Goal: Transaction & Acquisition: Purchase product/service

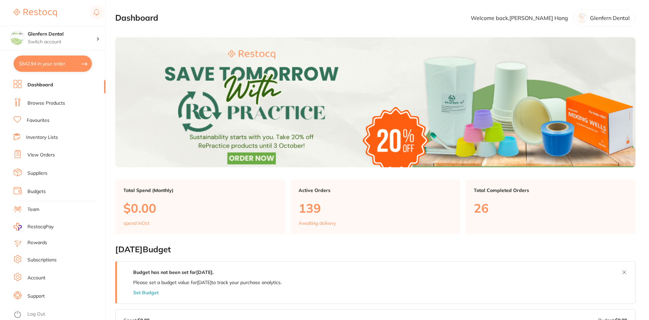
click at [31, 61] on button "$542.94 in your order" at bounding box center [53, 64] width 78 height 16
checkbox input "true"
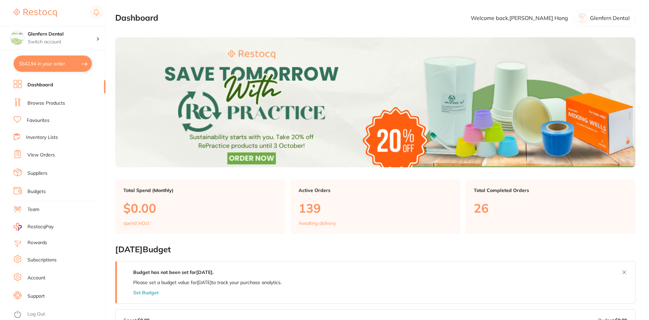
checkbox input "true"
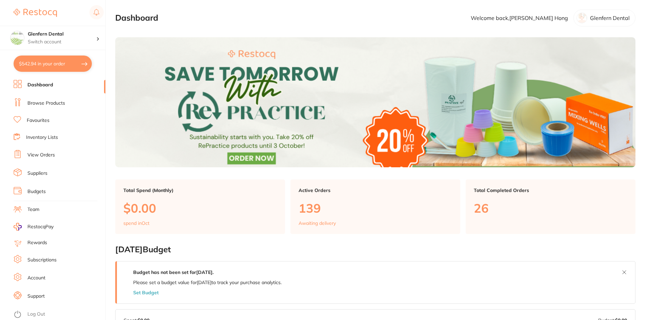
checkbox input "true"
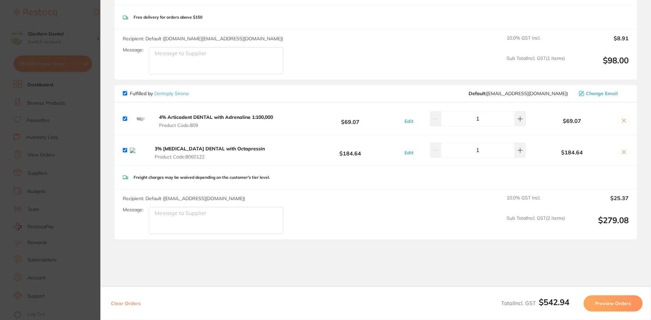
scroll to position [373, 0]
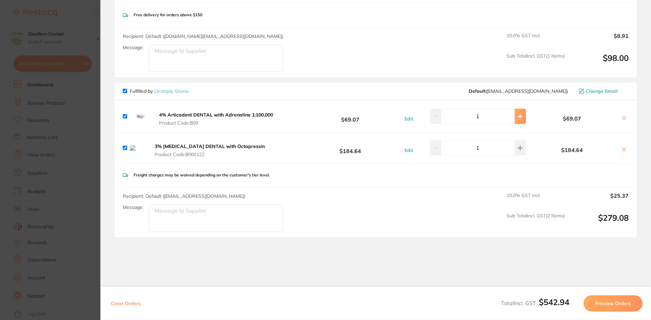
click at [517, 118] on icon at bounding box center [519, 116] width 5 height 5
type input "2"
click at [517, 149] on icon at bounding box center [519, 147] width 5 height 5
type input "2"
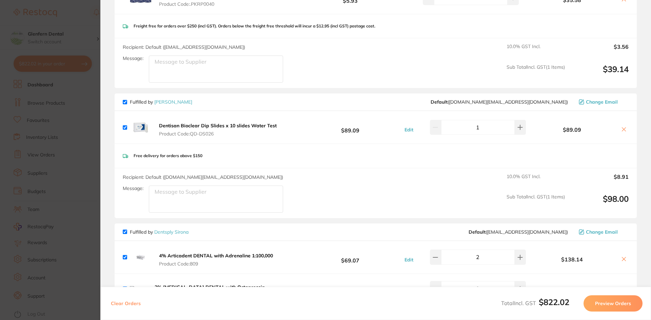
scroll to position [230, 0]
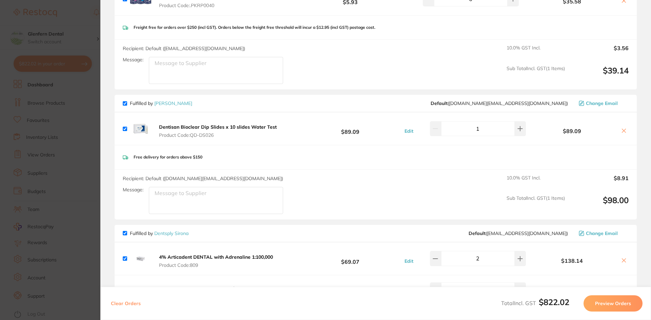
click at [125, 103] on input "checkbox" at bounding box center [125, 103] width 4 height 4
checkbox input "false"
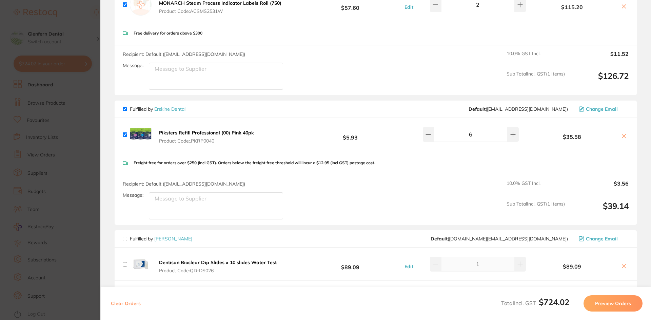
click at [125, 109] on input "checkbox" at bounding box center [125, 109] width 4 height 4
checkbox input "false"
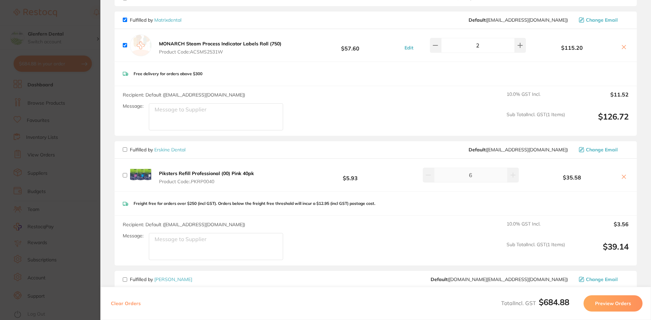
scroll to position [0, 0]
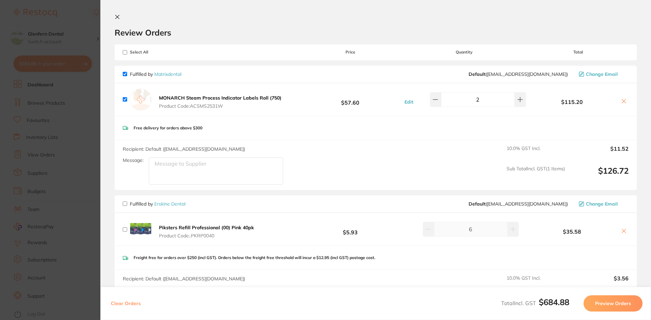
click at [124, 75] on input "checkbox" at bounding box center [125, 74] width 4 height 4
checkbox input "false"
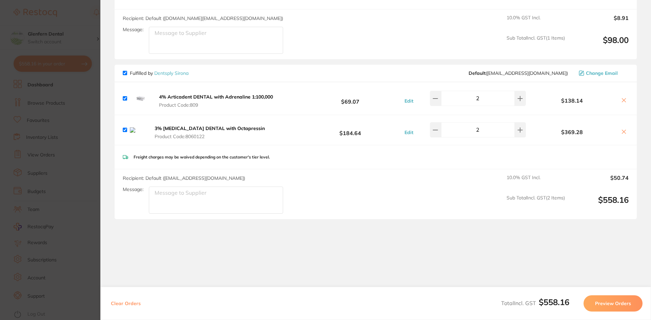
scroll to position [400, 0]
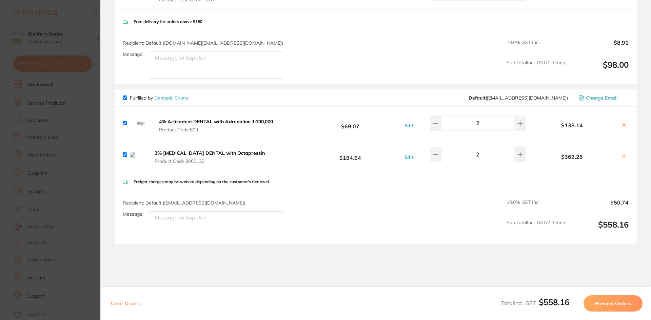
click at [607, 298] on button "Preview Orders" at bounding box center [612, 304] width 59 height 16
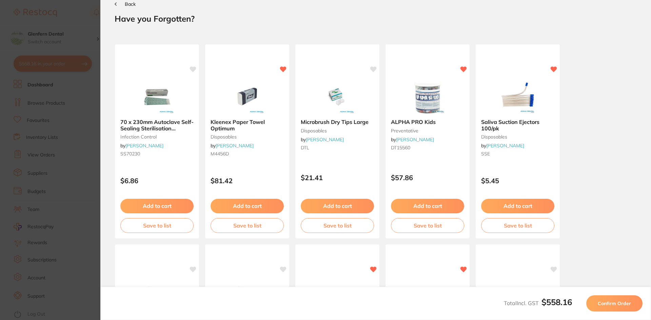
scroll to position [0, 0]
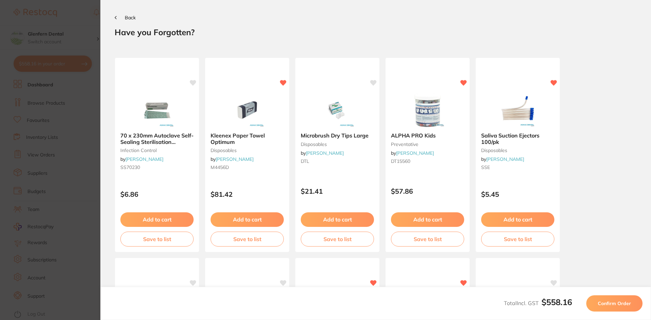
click at [602, 304] on span "Confirm Order" at bounding box center [614, 304] width 33 height 6
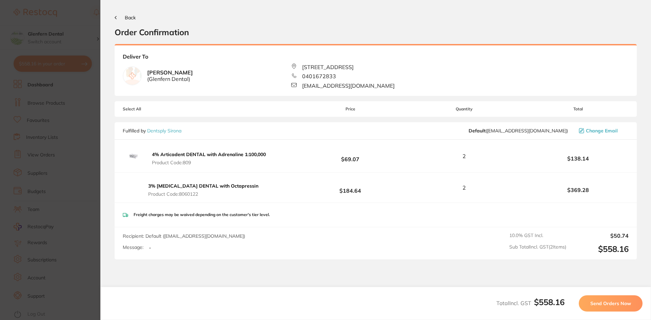
click at [614, 302] on span "Send Orders Now" at bounding box center [610, 304] width 41 height 6
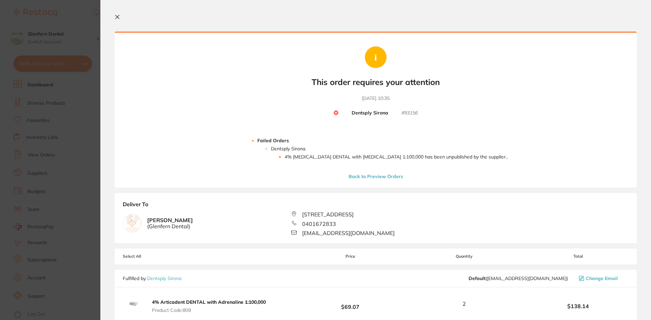
click at [368, 176] on button "Back to Preview Orders" at bounding box center [375, 177] width 59 height 6
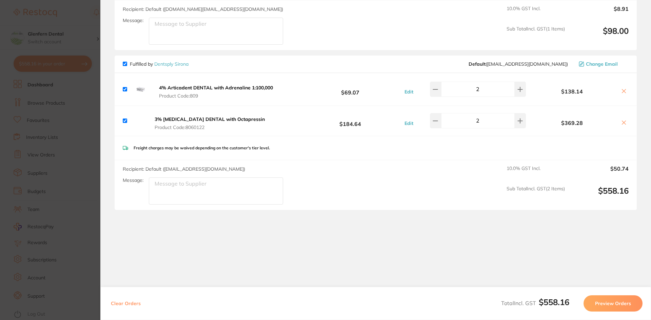
scroll to position [366, 0]
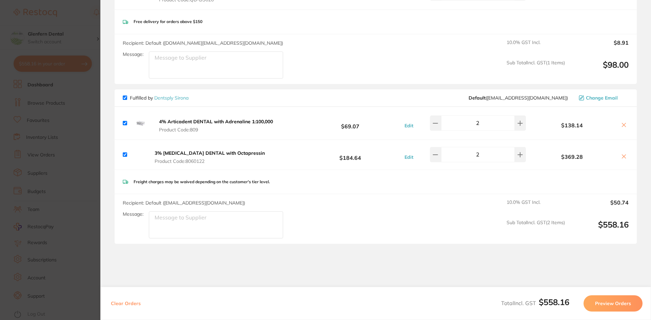
drag, startPoint x: 621, startPoint y: 125, endPoint x: 619, endPoint y: 137, distance: 12.5
click at [621, 125] on icon at bounding box center [623, 124] width 5 height 5
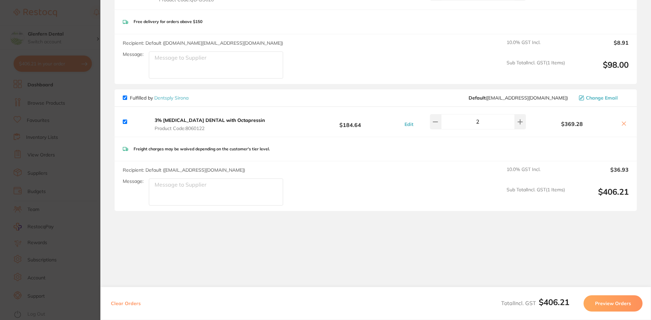
click at [621, 123] on icon at bounding box center [623, 123] width 5 height 5
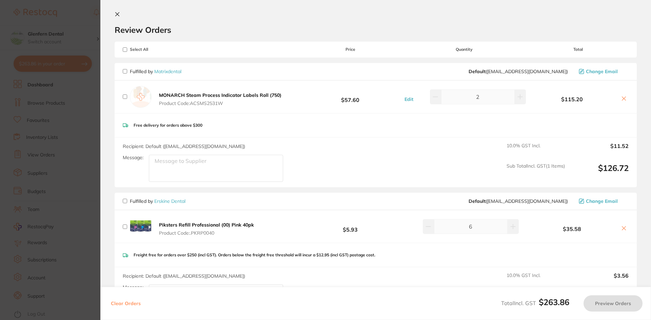
scroll to position [0, 0]
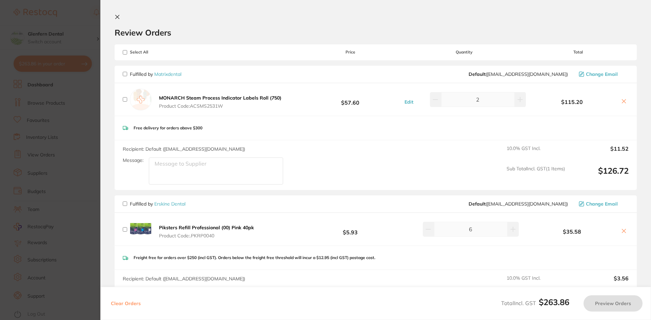
click at [116, 15] on icon at bounding box center [117, 16] width 5 height 5
